Goal: Task Accomplishment & Management: Use online tool/utility

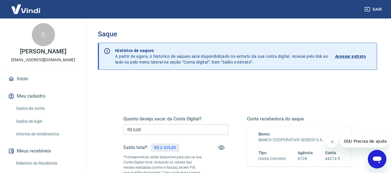
click at [148, 129] on input "R$ 0,00" at bounding box center [175, 129] width 105 height 11
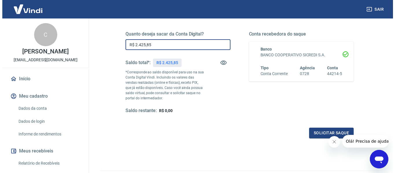
scroll to position [118, 0]
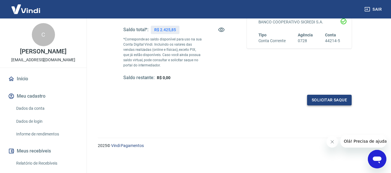
type input "R$ 2.425,85"
click at [330, 104] on button "Solicitar saque" at bounding box center [329, 100] width 45 height 11
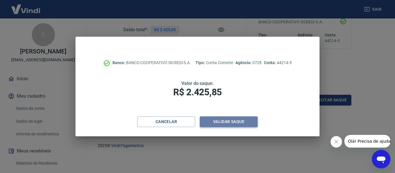
click at [211, 124] on button "Validar saque" at bounding box center [229, 122] width 58 height 11
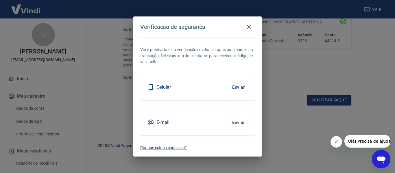
click at [245, 125] on button "Enviar" at bounding box center [238, 123] width 19 height 12
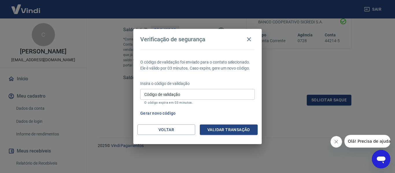
click at [234, 95] on input "Código de validação" at bounding box center [197, 94] width 115 height 11
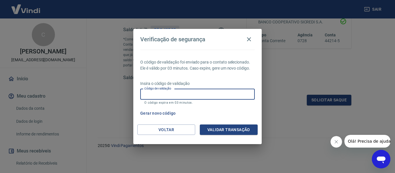
paste input "425997"
type input "425997"
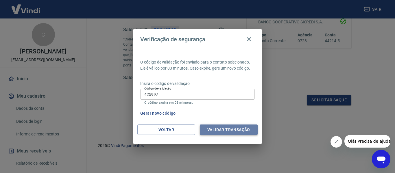
click at [238, 127] on button "Validar transação" at bounding box center [229, 130] width 58 height 11
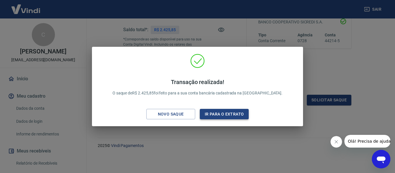
click at [208, 109] on button "Ir para o extrato" at bounding box center [224, 114] width 49 height 11
